Goal: Transaction & Acquisition: Purchase product/service

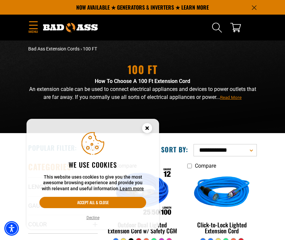
click at [65, 201] on button "Accept all & close" at bounding box center [92, 202] width 107 height 11
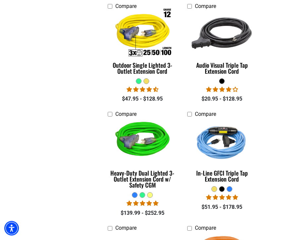
scroll to position [714, 0]
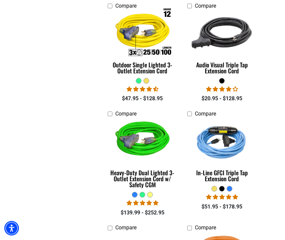
click at [48, 167] on div "Categories: Length Length 3 FT (2) 3 FT (2 products) 5 FT (1) 5 FT (1 product) …" at bounding box center [63, 1] width 80 height 1116
click at [64, 194] on div "Categories: Length Length 3 FT (2) 3 FT (2 products) 5 FT (1) 5 FT (1 product) …" at bounding box center [63, 1] width 80 height 1116
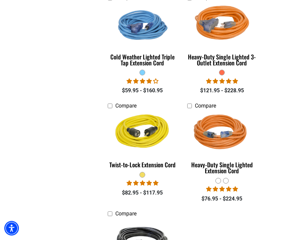
scroll to position [944, 0]
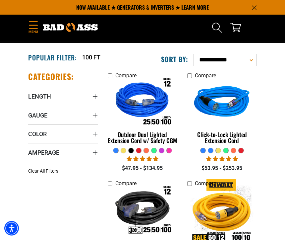
scroll to position [90, 0]
click at [37, 96] on span "Length" at bounding box center [39, 97] width 23 height 8
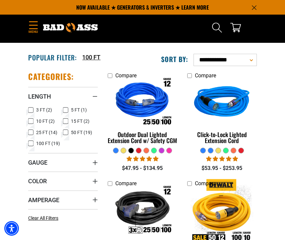
click at [65, 132] on icon at bounding box center [65, 132] width 5 height 9
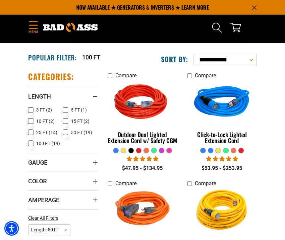
click at [30, 162] on span "Gauge" at bounding box center [37, 163] width 19 height 8
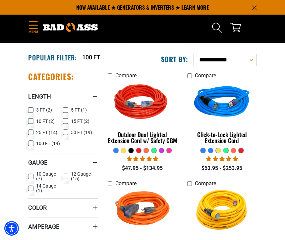
click at [31, 191] on icon at bounding box center [30, 188] width 5 height 9
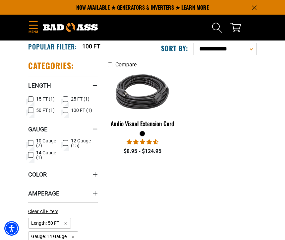
scroll to position [100, 0]
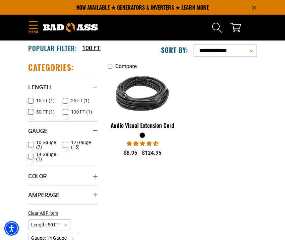
click at [64, 144] on icon at bounding box center [65, 144] width 5 height 9
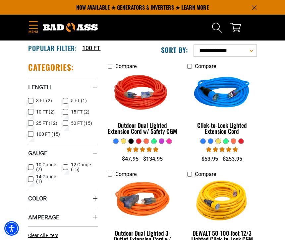
click at [32, 157] on span "Gauge" at bounding box center [37, 153] width 19 height 8
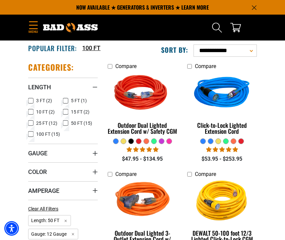
click at [33, 152] on span "Gauge" at bounding box center [37, 153] width 19 height 8
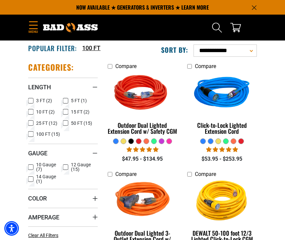
click at [30, 181] on rect at bounding box center [30, 178] width 5 height 5
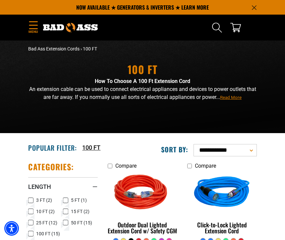
click at [210, 25] on details-modal "Search" at bounding box center [217, 27] width 27 height 23
click at [218, 28] on icon "Search" at bounding box center [217, 27] width 11 height 11
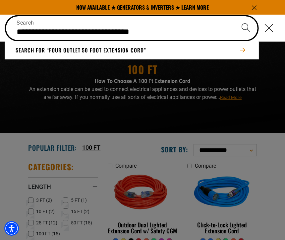
type input "**********"
click at [246, 28] on button "Search" at bounding box center [246, 27] width 23 height 23
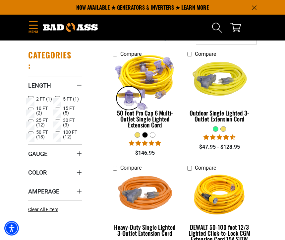
scroll to position [55, 0]
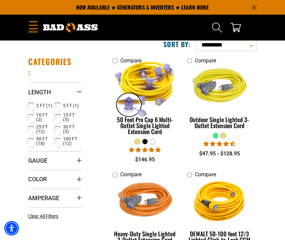
click at [137, 77] on img at bounding box center [145, 88] width 70 height 63
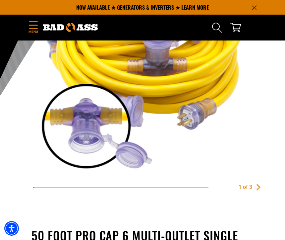
scroll to position [125, 0]
